Goal: Find specific page/section: Find specific page/section

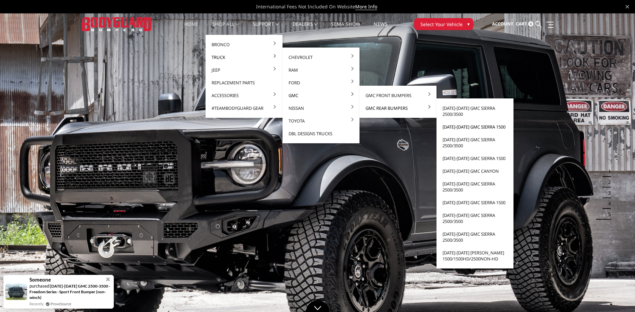
click at [464, 127] on link "[DATE]-[DATE] GMC Sierra 1500" at bounding box center [475, 126] width 72 height 13
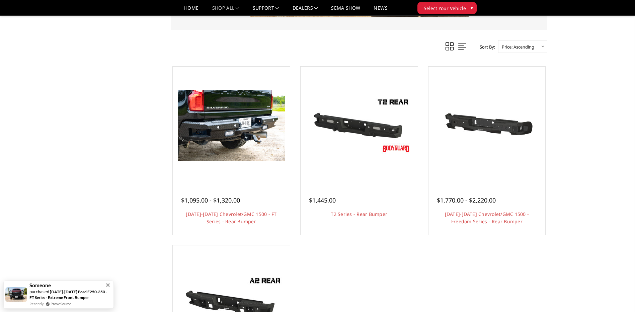
scroll to position [234, 0]
